Goal: Feedback & Contribution: Contribute content

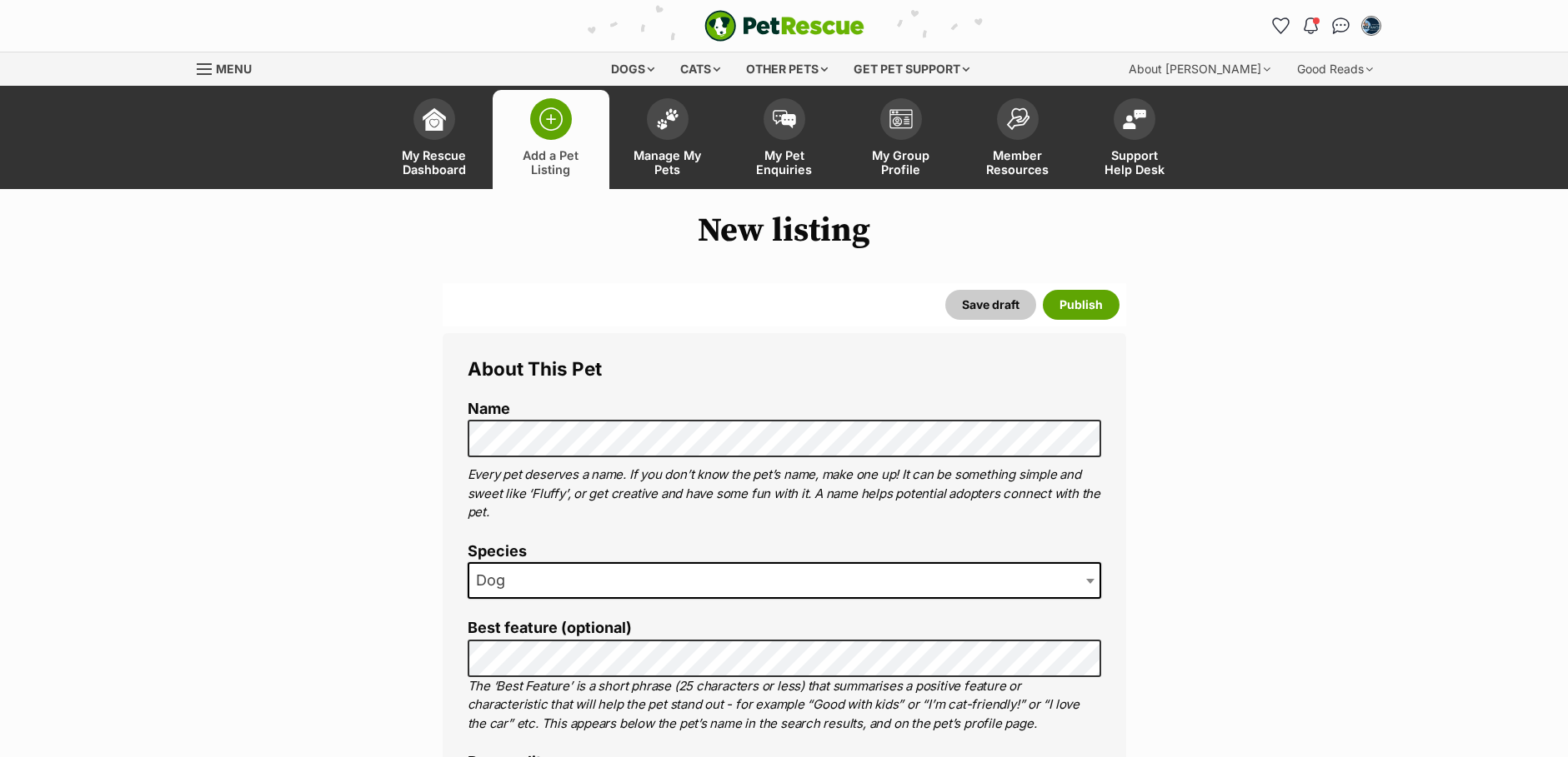
select select
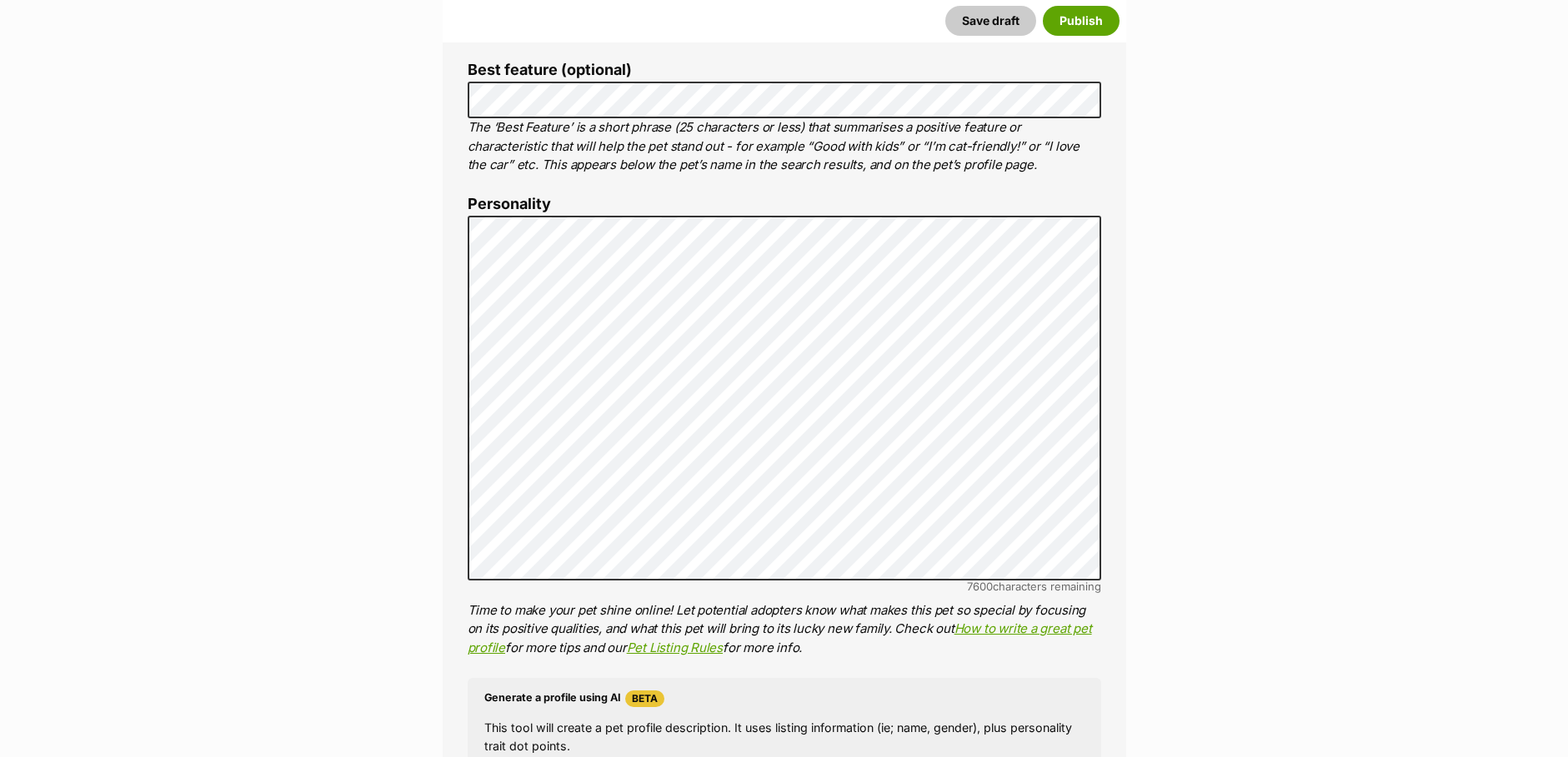
scroll to position [577, 0]
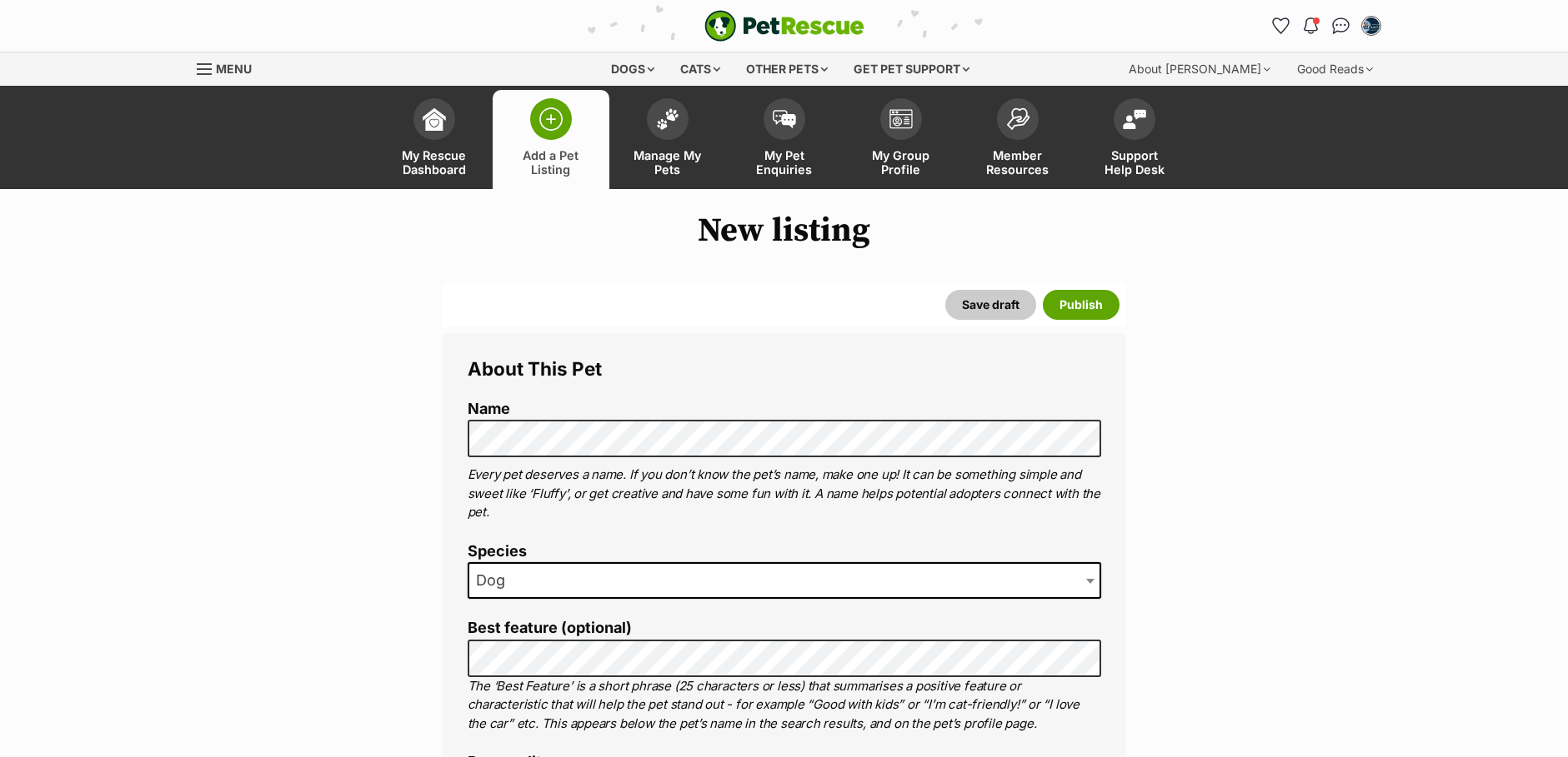
select select
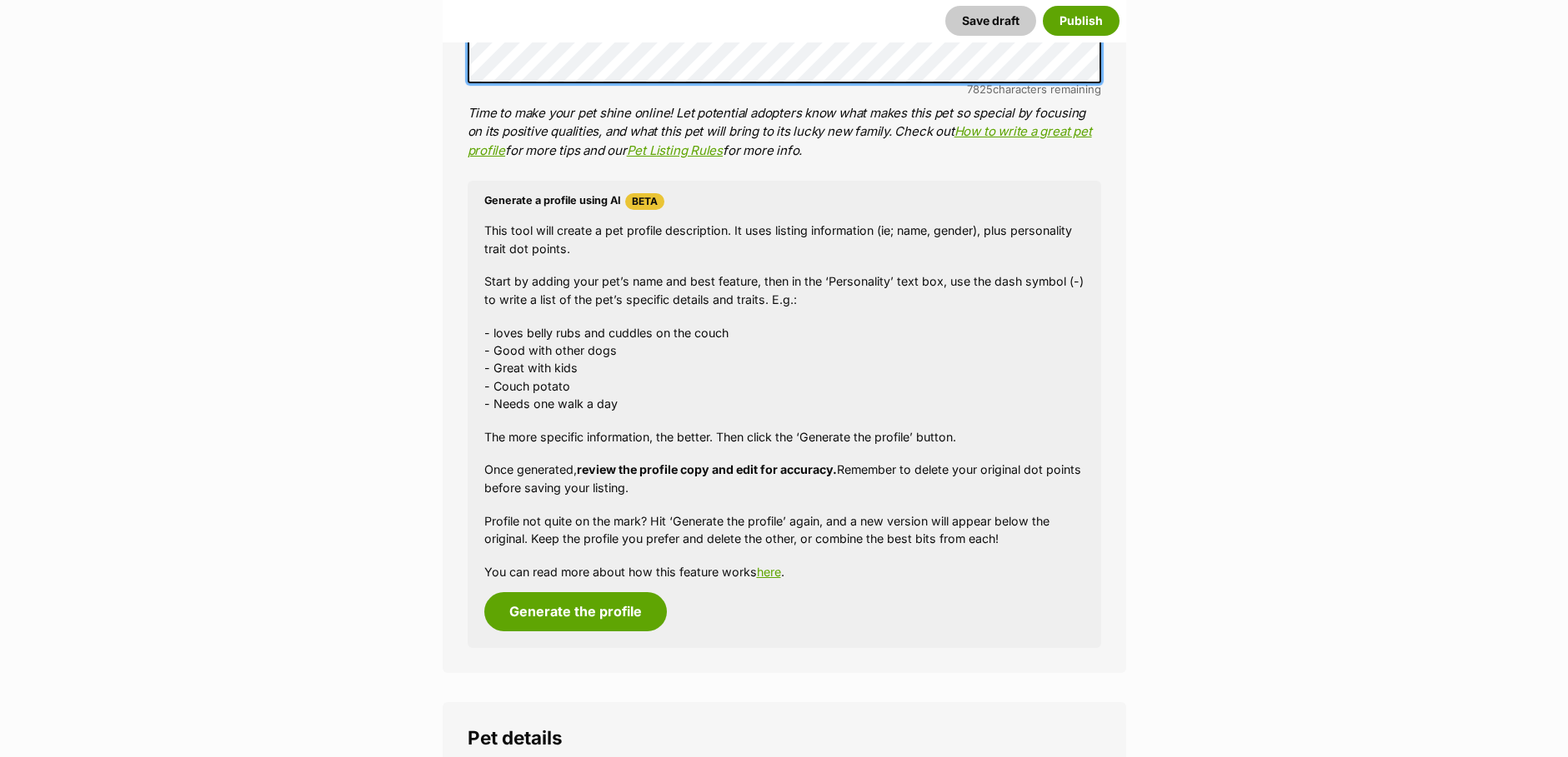
scroll to position [1083, 0]
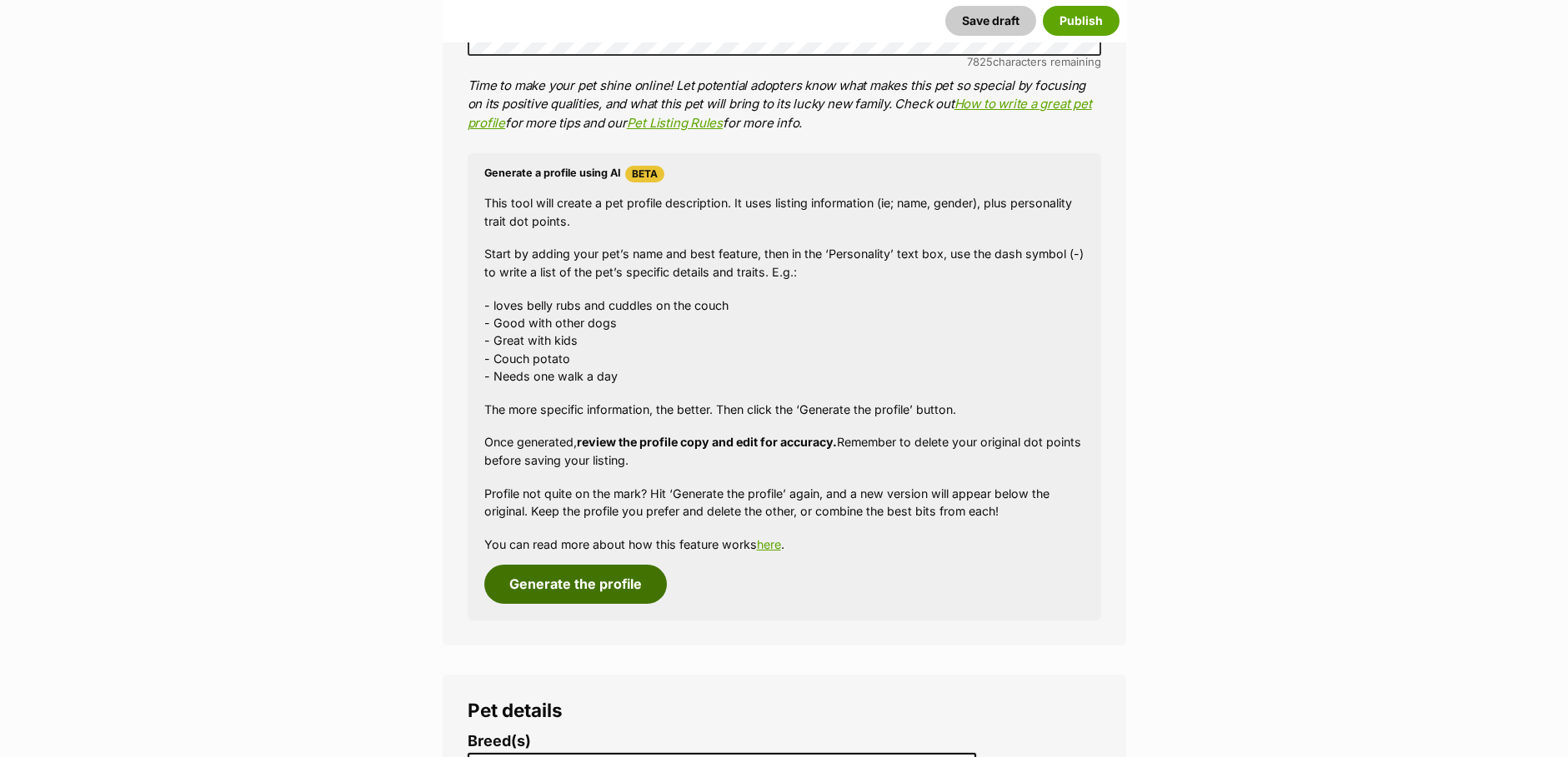
click at [557, 590] on button "Generate the profile" at bounding box center [575, 584] width 183 height 38
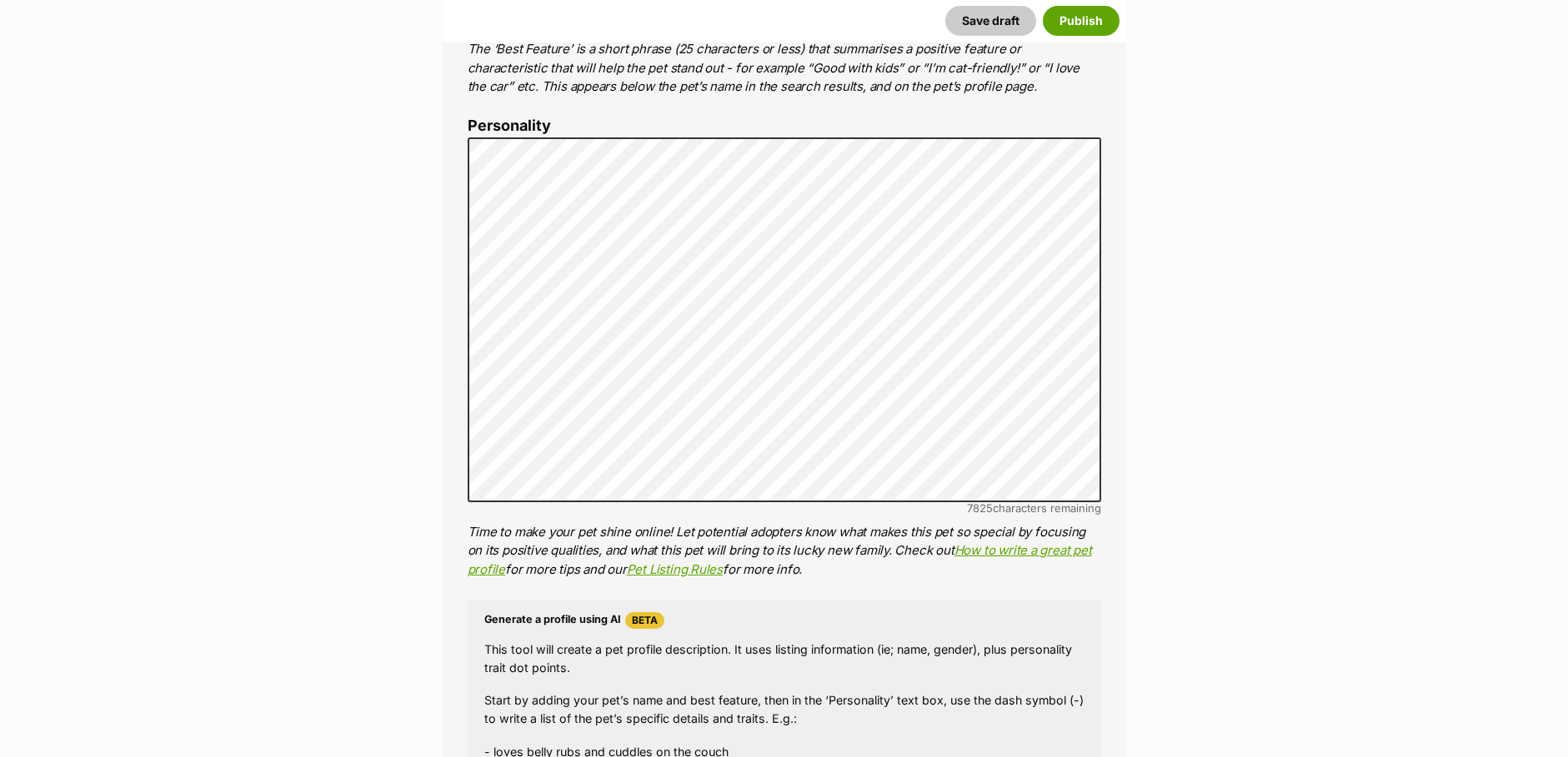
scroll to position [661, 0]
